Goal: Entertainment & Leisure: Browse casually

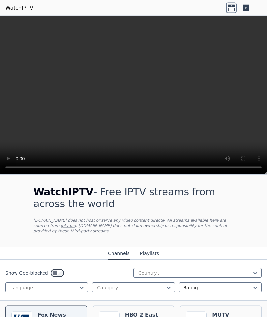
scroll to position [238, 0]
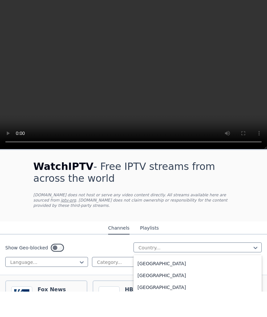
scroll to position [2568, 0]
click at [170, 247] on div "United Kingdom" at bounding box center [198, 253] width 128 height 12
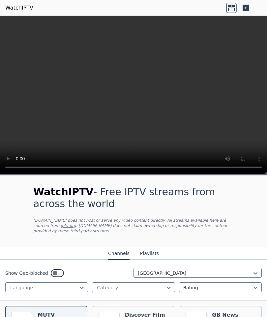
scroll to position [195, 0]
